Goal: Communication & Community: Share content

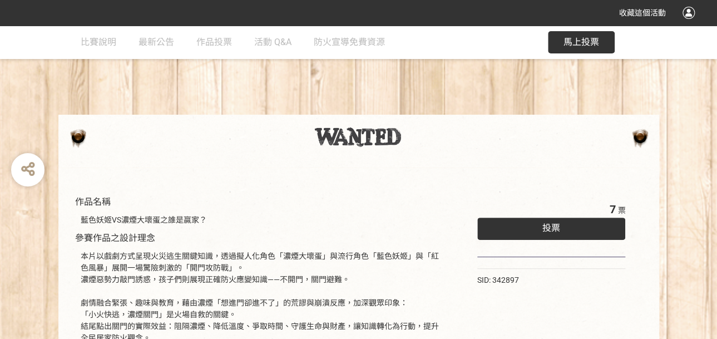
click at [579, 43] on span "馬上投票" at bounding box center [581, 42] width 36 height 11
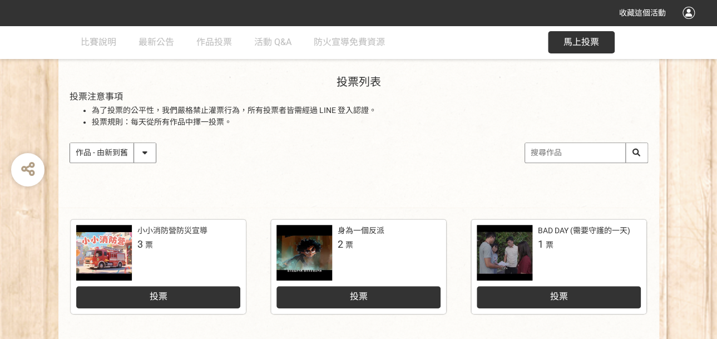
scroll to position [167, 0]
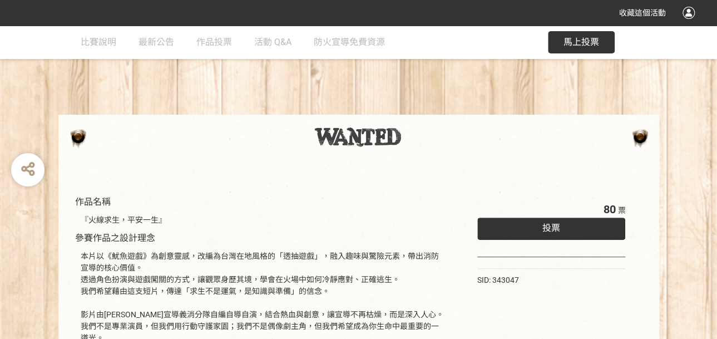
click at [564, 224] on div "投票" at bounding box center [551, 228] width 148 height 22
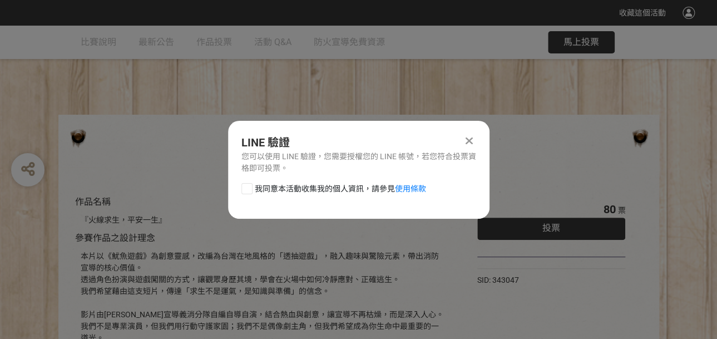
click at [249, 185] on div at bounding box center [246, 188] width 11 height 11
checkbox input "true"
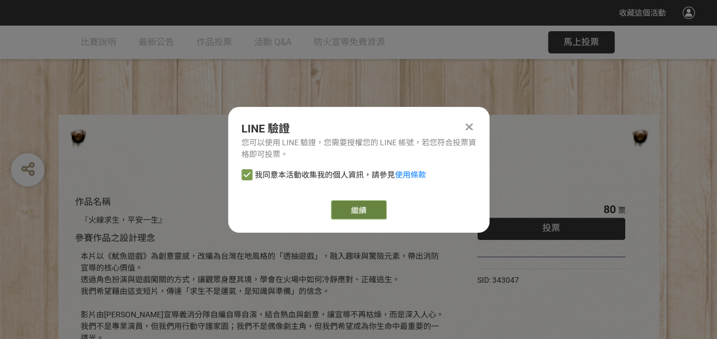
click at [360, 210] on link "繼續" at bounding box center [359, 209] width 56 height 19
click at [349, 207] on link "繼續" at bounding box center [359, 209] width 56 height 19
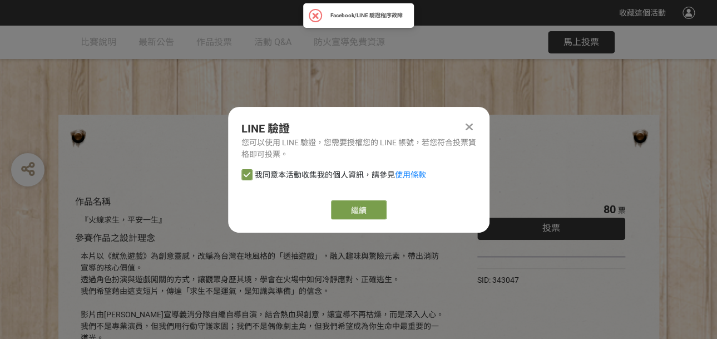
click at [468, 123] on icon at bounding box center [468, 126] width 7 height 11
